Goal: Task Accomplishment & Management: Use online tool/utility

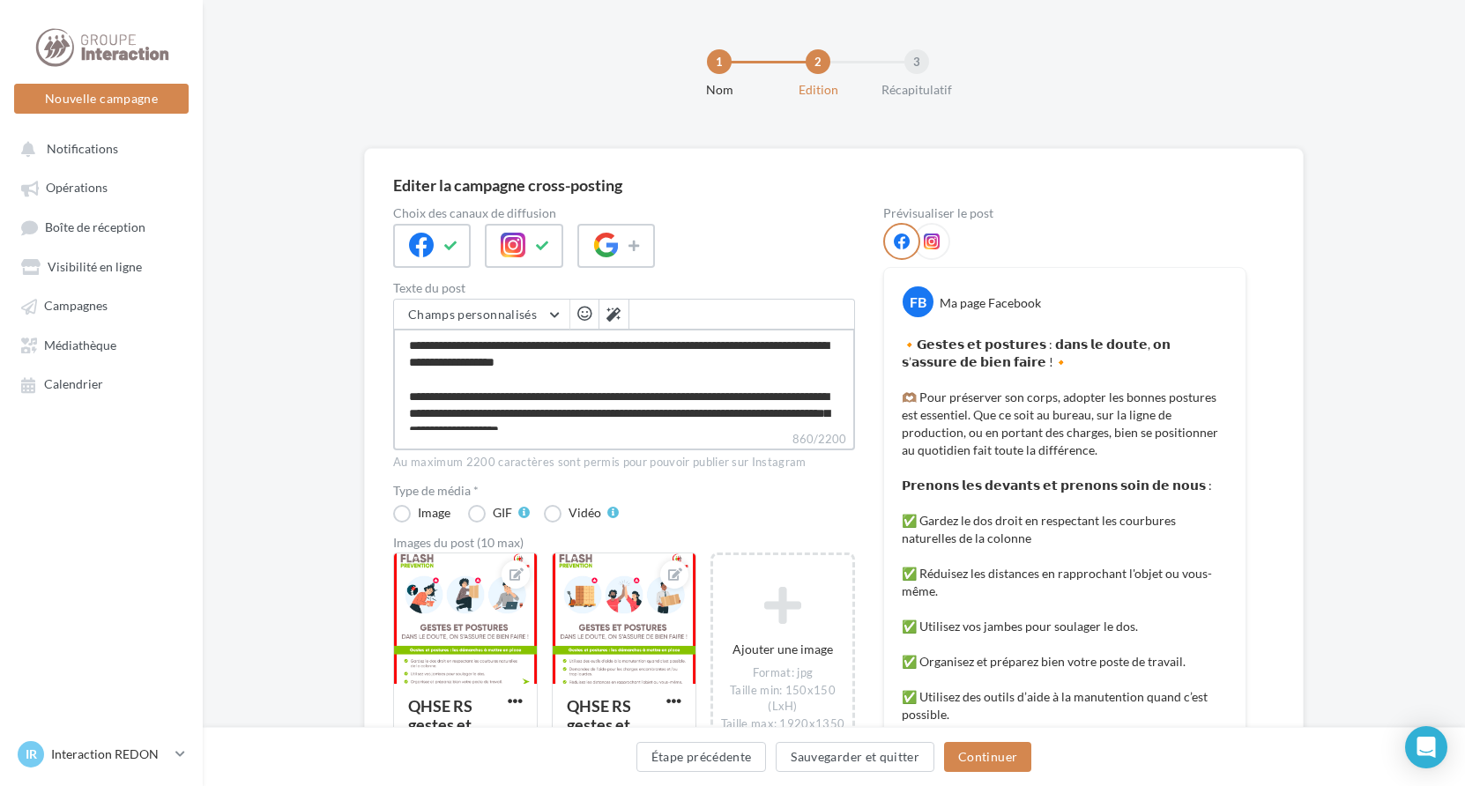
drag, startPoint x: 683, startPoint y: 420, endPoint x: 622, endPoint y: 397, distance: 65.0
click at [683, 420] on textarea "**********" at bounding box center [624, 379] width 462 height 101
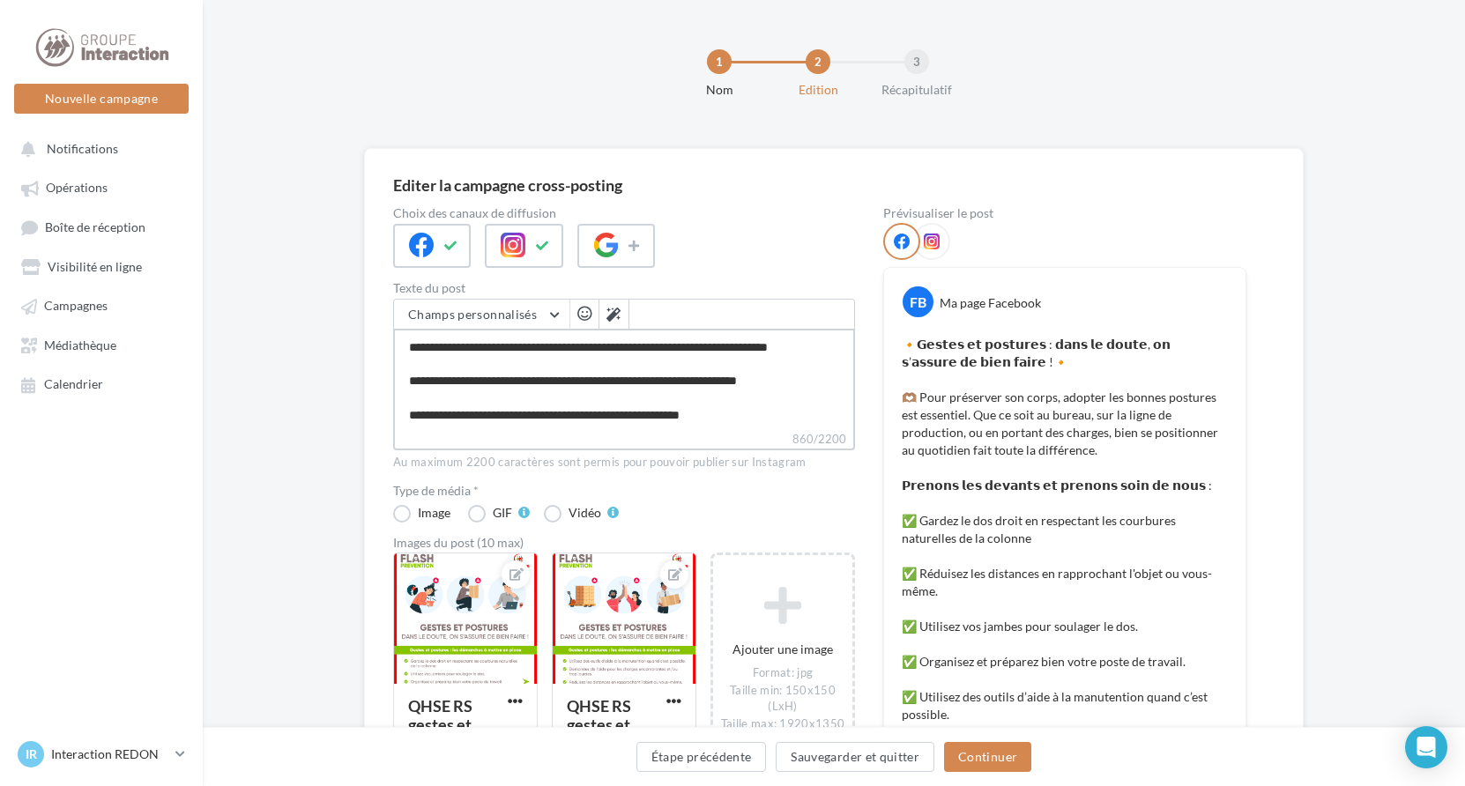
scroll to position [271, 0]
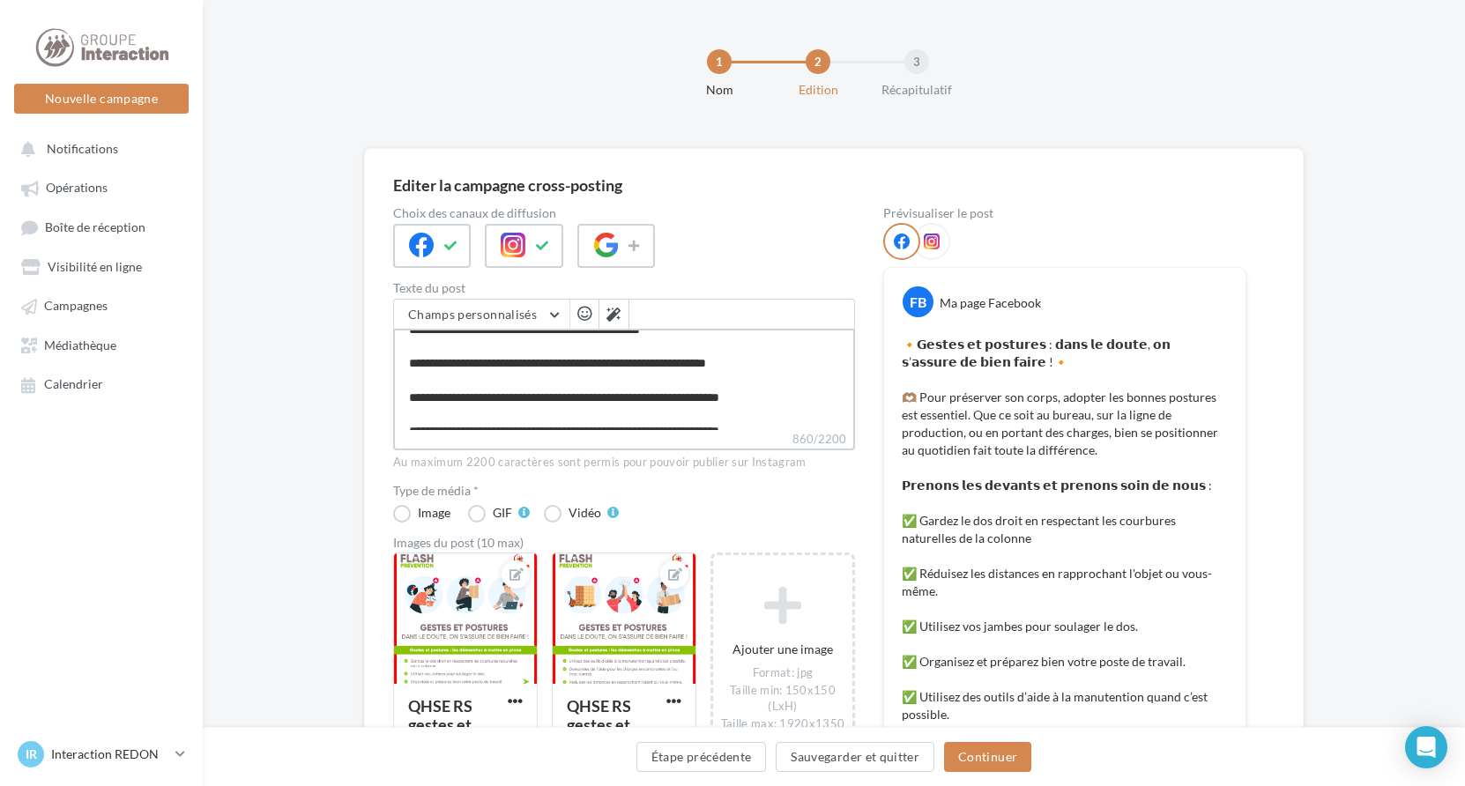
drag, startPoint x: 402, startPoint y: 346, endPoint x: 890, endPoint y: 569, distance: 536.5
click at [890, 569] on div "Choix des canaux de diffusion Texte du post Champs personnalisés Adresse de l'e…" at bounding box center [833, 639] width 881 height 864
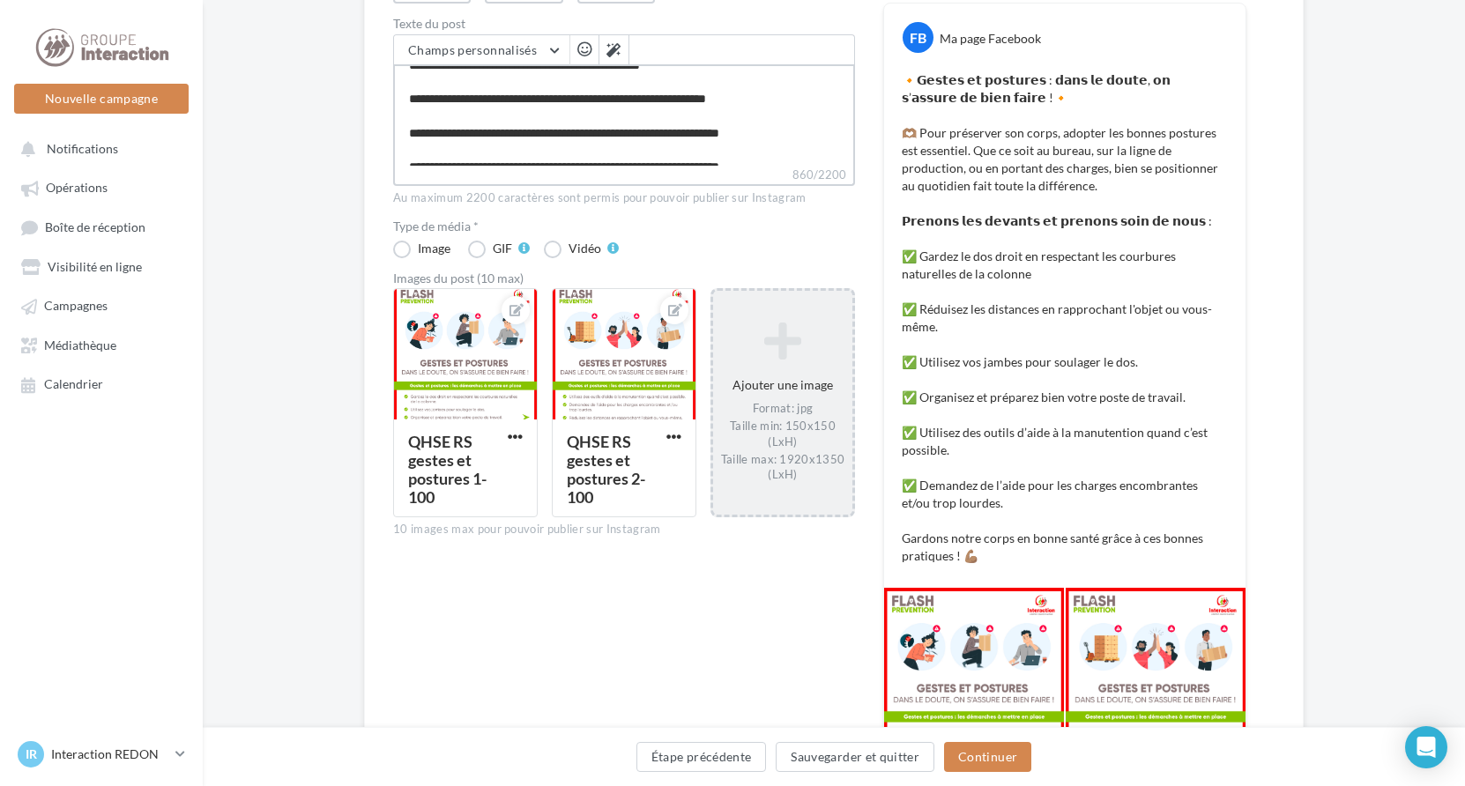
scroll to position [353, 0]
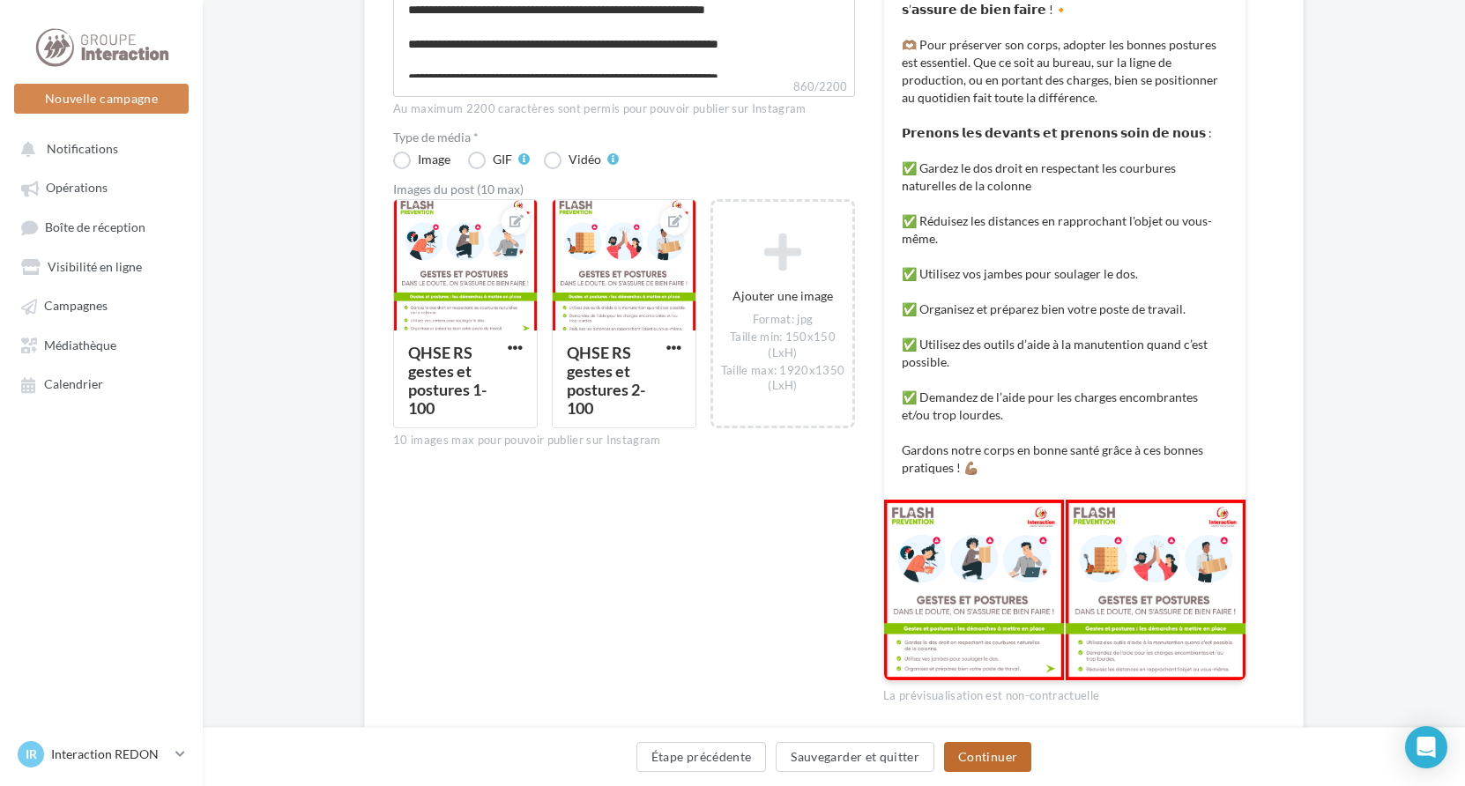
click at [977, 760] on button "Continuer" at bounding box center [987, 757] width 87 height 30
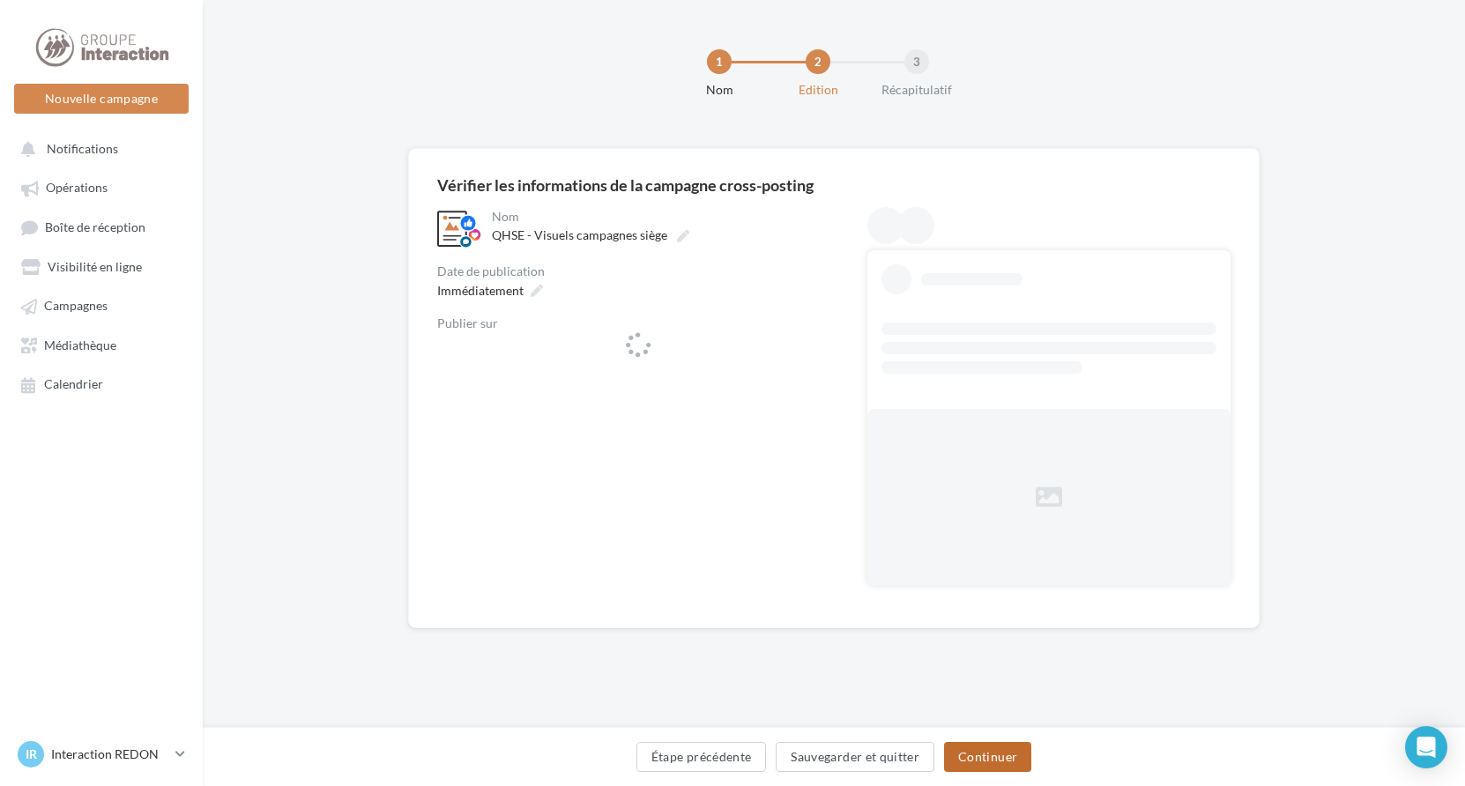
scroll to position [0, 0]
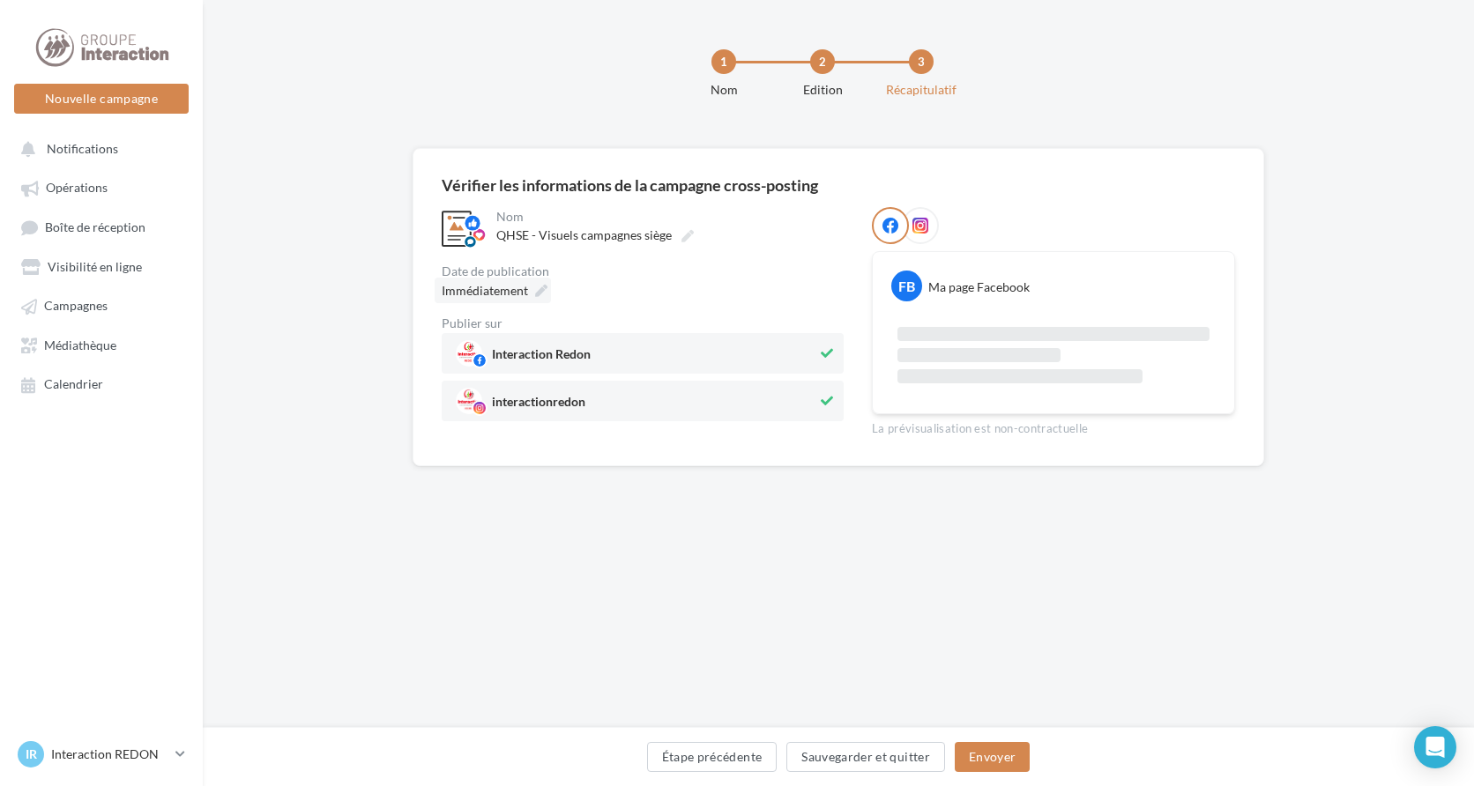
click at [538, 288] on icon at bounding box center [541, 291] width 12 height 12
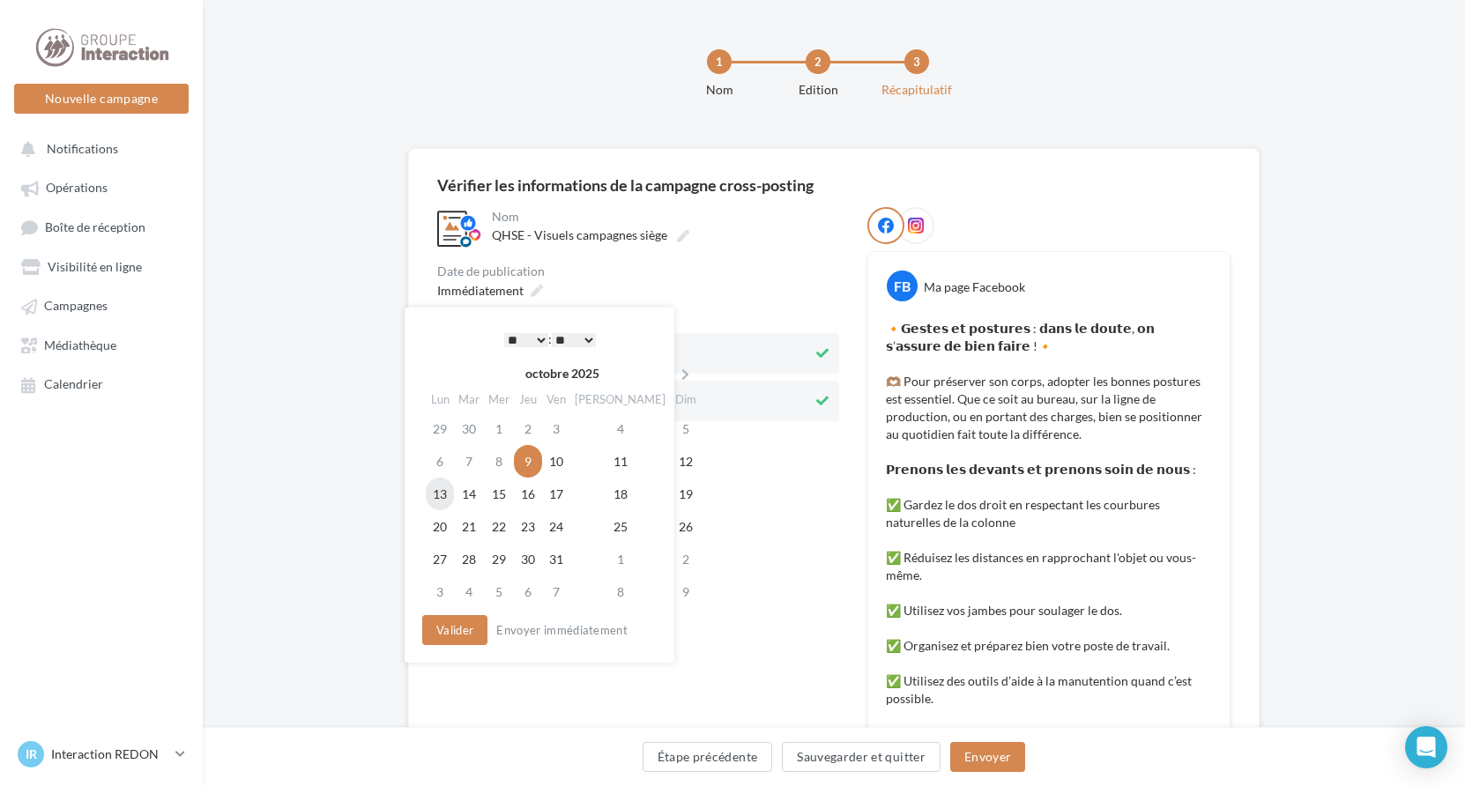
click at [434, 492] on td "13" at bounding box center [440, 494] width 28 height 33
click at [467, 628] on button "Valider" at bounding box center [450, 630] width 65 height 30
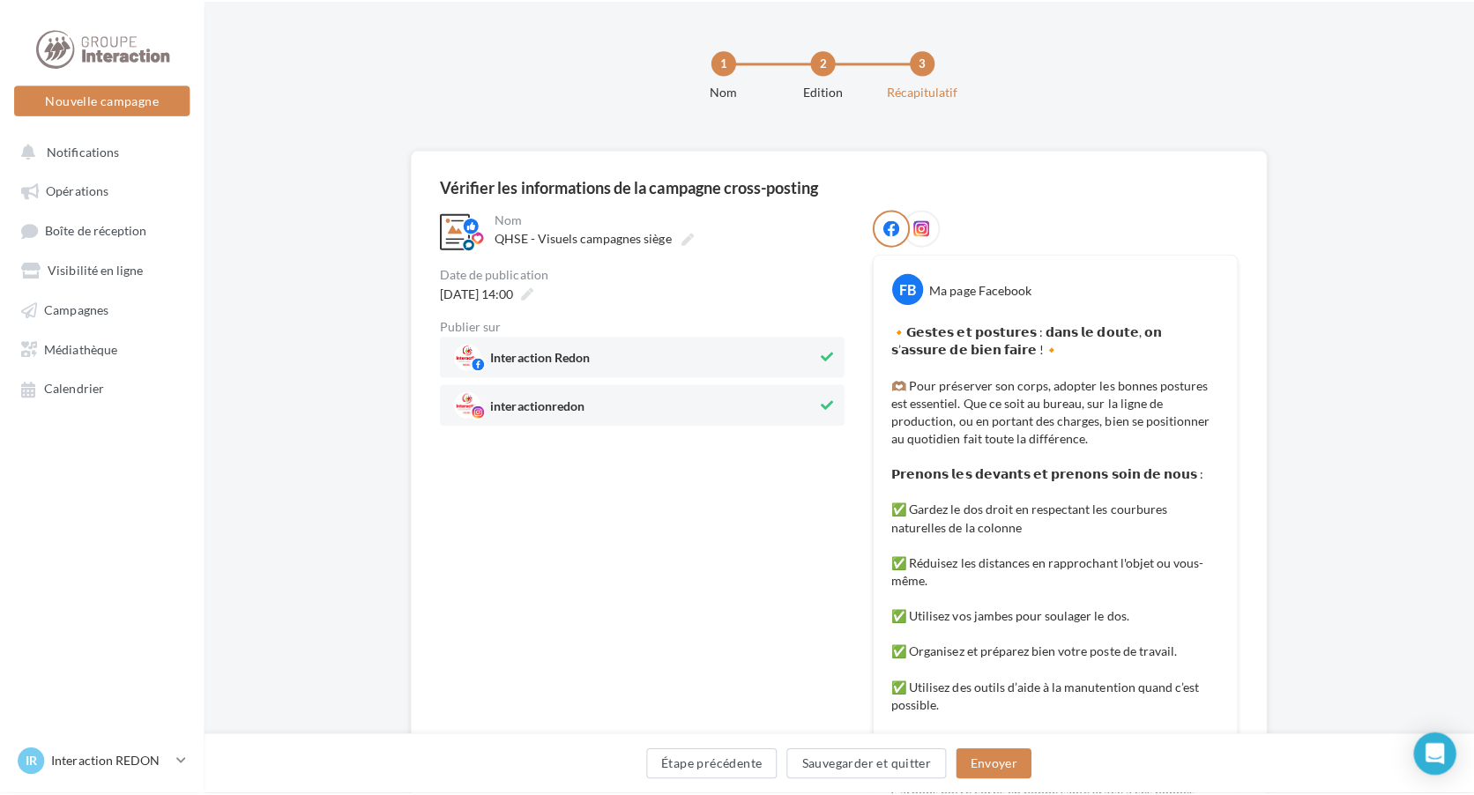
scroll to position [176, 0]
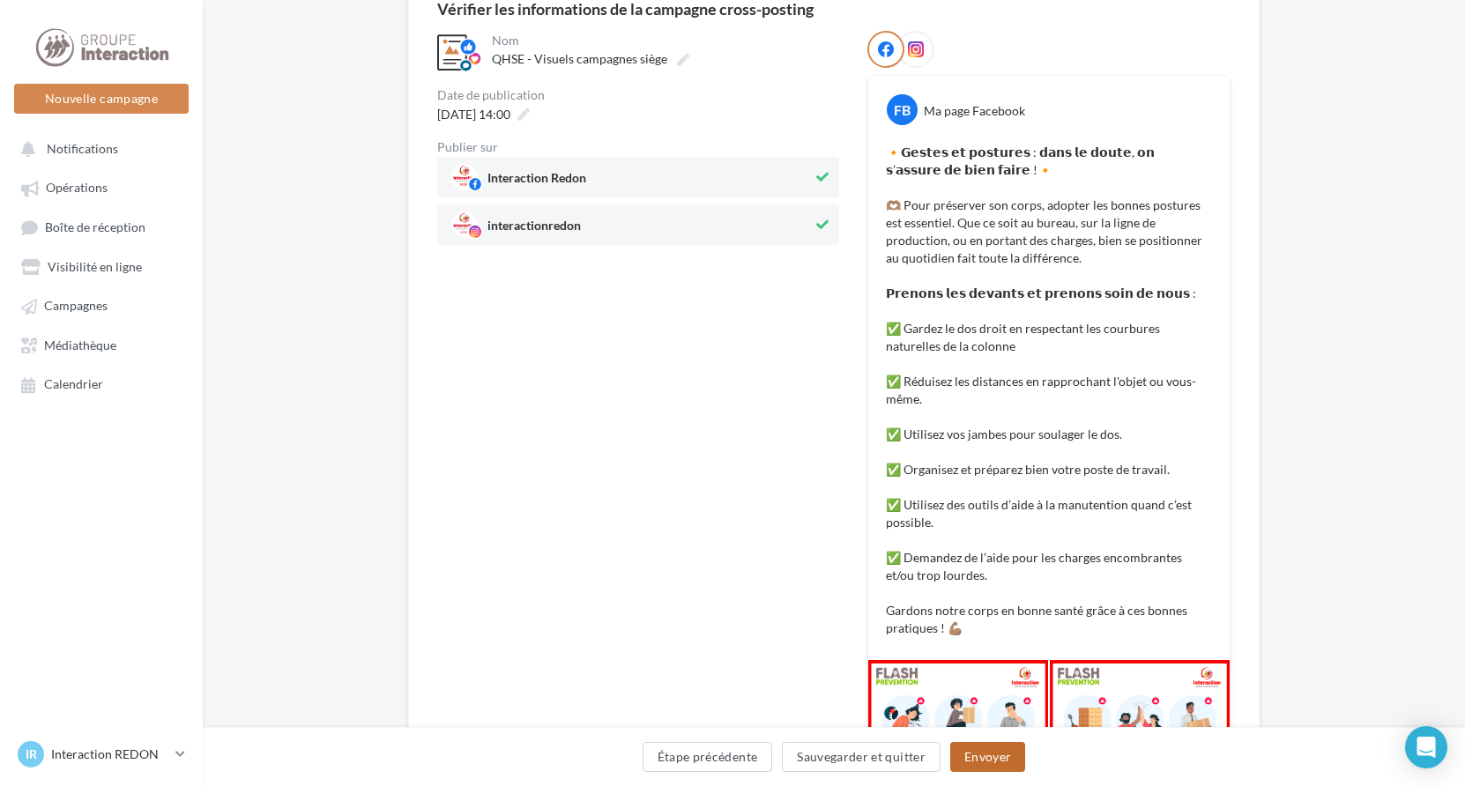
click at [984, 754] on button "Envoyer" at bounding box center [987, 757] width 75 height 30
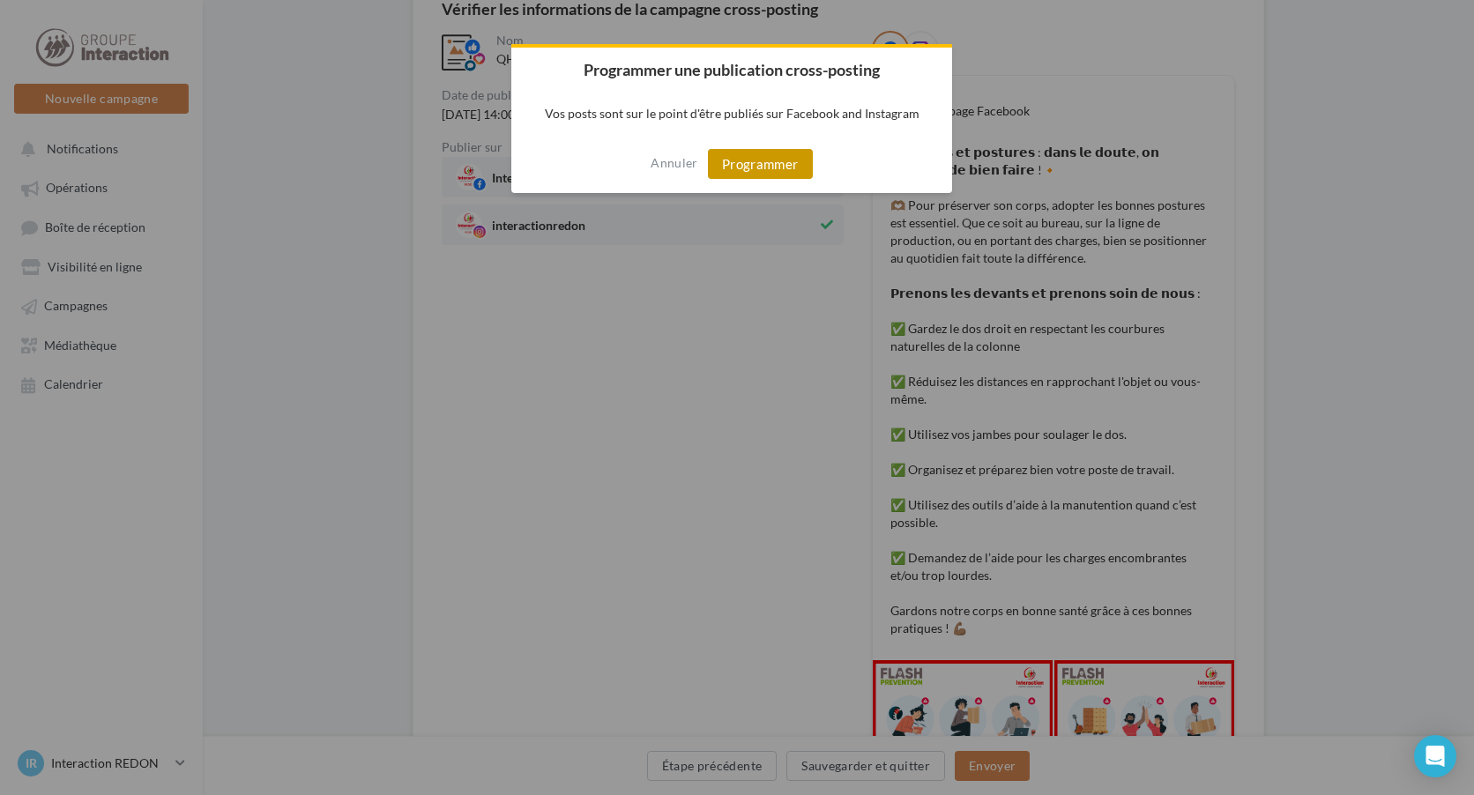
click at [769, 160] on button "Programmer" at bounding box center [760, 164] width 105 height 30
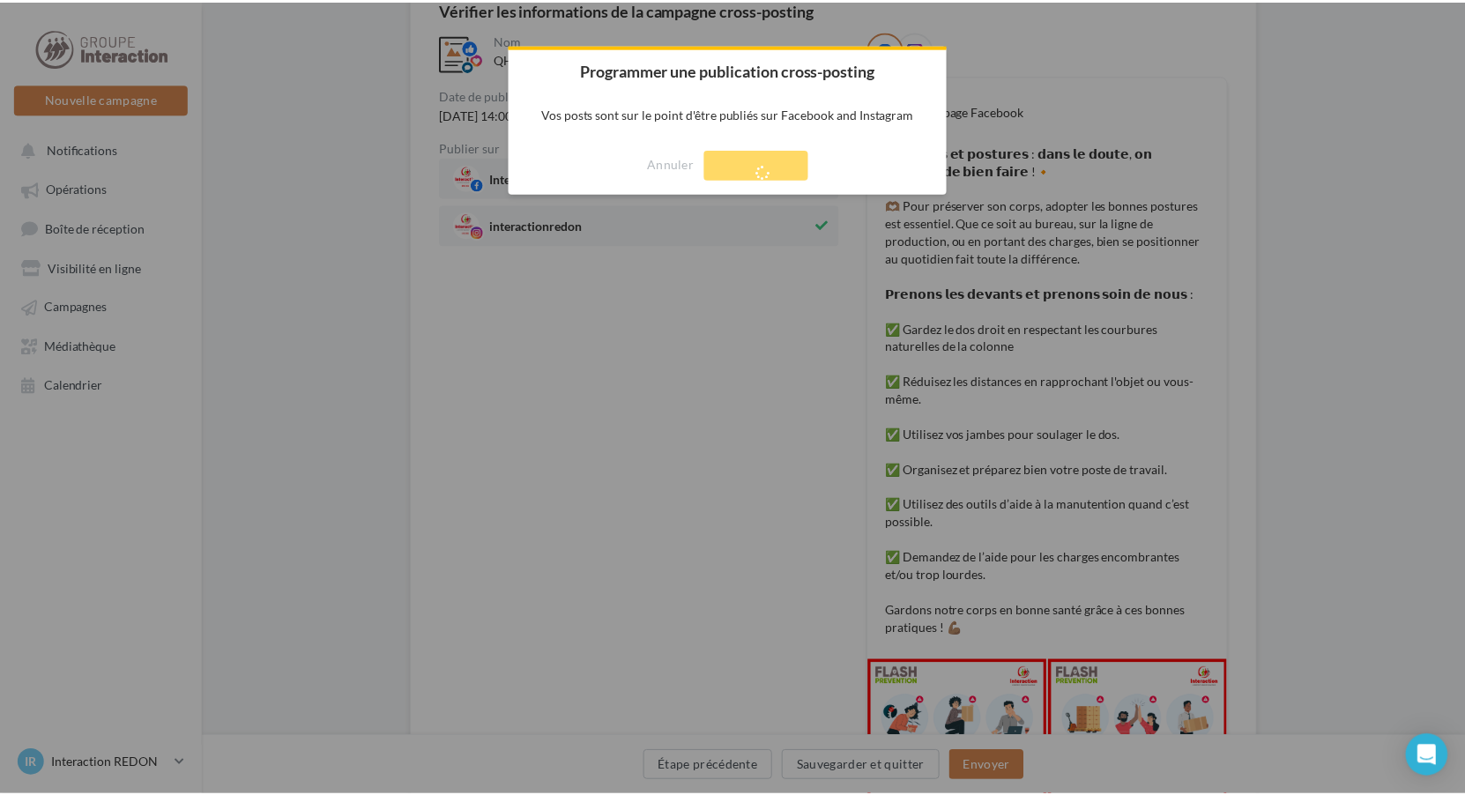
scroll to position [28, 0]
